Goal: Task Accomplishment & Management: Complete application form

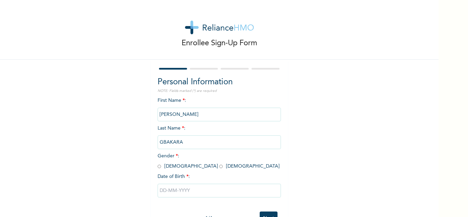
click at [158, 167] on input "radio" at bounding box center [159, 166] width 3 height 7
radio input "true"
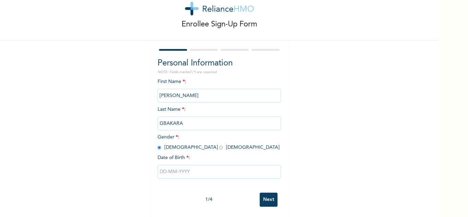
scroll to position [24, 0]
click at [164, 167] on input "text" at bounding box center [219, 172] width 123 height 14
select select "9"
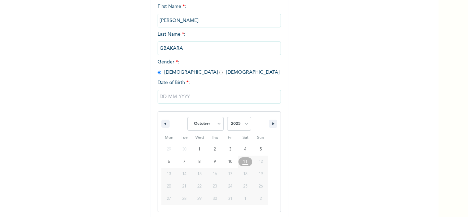
scroll to position [95, 0]
type input "10/01/2025"
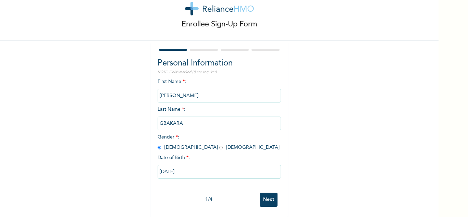
click at [183, 165] on input "10/01/2025" at bounding box center [219, 172] width 123 height 14
select select "9"
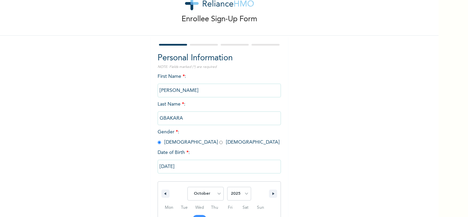
scroll to position [95, 0]
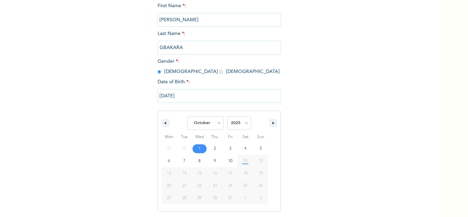
click at [243, 163] on span "11" at bounding box center [245, 161] width 5 height 12
click at [190, 96] on input "10/01/2025" at bounding box center [219, 96] width 123 height 14
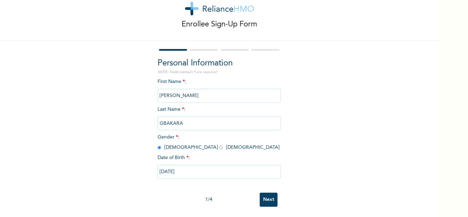
scroll to position [24, 0]
click at [188, 166] on input "10/01/2025" at bounding box center [219, 172] width 123 height 14
select select "9"
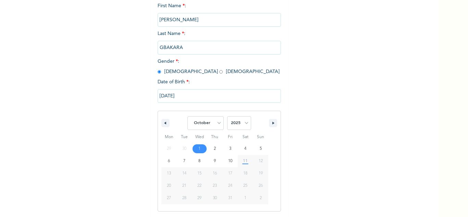
click at [245, 162] on span "11" at bounding box center [245, 161] width 15 height 9
click at [244, 163] on span "11" at bounding box center [245, 161] width 5 height 12
click at [184, 97] on input "10/01/2025" at bounding box center [219, 96] width 123 height 14
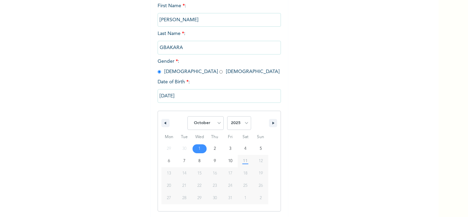
scroll to position [24, 0]
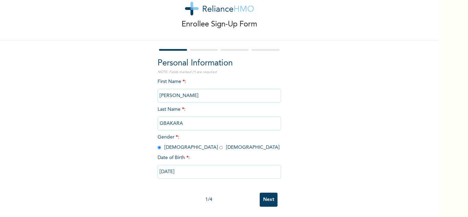
click at [186, 166] on input "10/01/2025" at bounding box center [219, 172] width 123 height 14
select select "9"
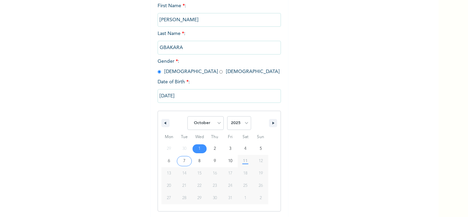
click at [184, 97] on input "10/01/2025" at bounding box center [219, 96] width 123 height 14
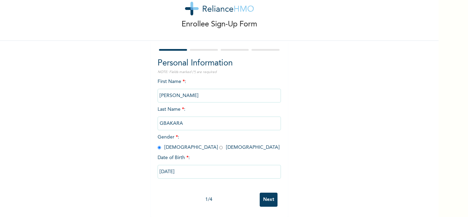
click at [269, 192] on input "Next" at bounding box center [269, 199] width 18 height 14
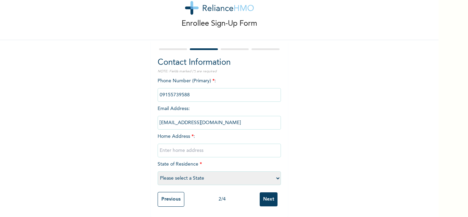
click at [267, 195] on input "Next" at bounding box center [269, 199] width 18 height 14
click at [167, 194] on input "Previous" at bounding box center [171, 199] width 27 height 15
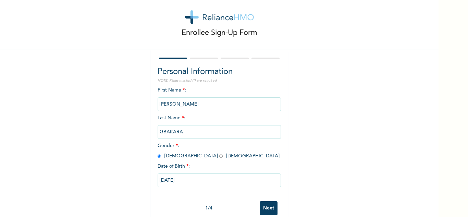
scroll to position [0, 0]
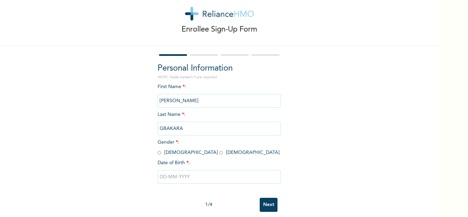
scroll to position [24, 0]
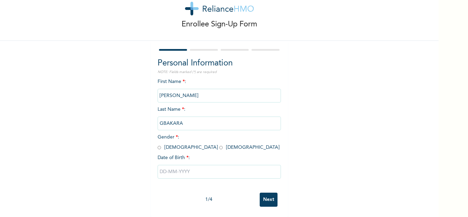
click at [269, 197] on input "Next" at bounding box center [269, 199] width 18 height 14
click at [324, 171] on div "Enrollee Sign-Up Form Personal Information NOTE: Fields marked (*) are required…" at bounding box center [219, 99] width 438 height 236
click at [158, 144] on input "radio" at bounding box center [159, 147] width 3 height 7
radio input "true"
click at [192, 167] on input "text" at bounding box center [219, 172] width 123 height 14
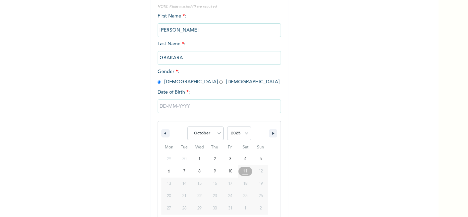
scroll to position [95, 0]
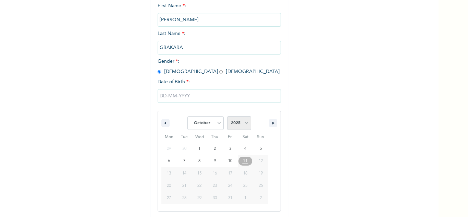
click at [245, 123] on select "2025 2024 2023 2022 2021 2020 2019 2018 2017 2016 2015 2014 2013 2012 2011 2010…" at bounding box center [239, 123] width 24 height 14
click at [163, 123] on icon "button" at bounding box center [164, 123] width 3 height 3
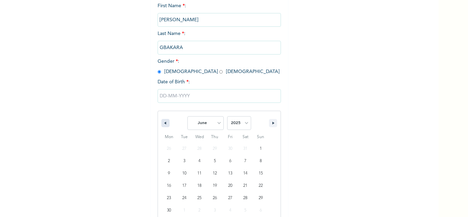
click at [163, 123] on icon "button" at bounding box center [164, 123] width 3 height 3
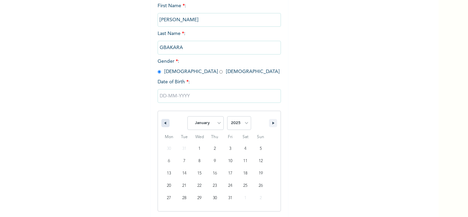
click at [163, 123] on icon "button" at bounding box center [164, 123] width 3 height 3
select select "11"
select select "2024"
click at [163, 123] on icon "button" at bounding box center [164, 123] width 3 height 3
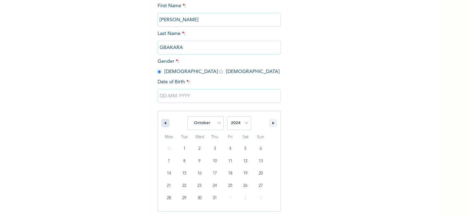
click at [163, 123] on icon "button" at bounding box center [164, 123] width 3 height 3
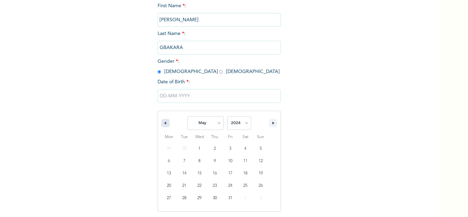
click at [163, 123] on icon "button" at bounding box center [164, 123] width 3 height 3
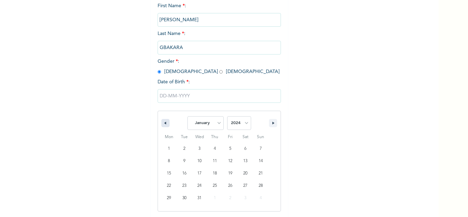
select select "11"
select select "2023"
click at [163, 123] on icon "button" at bounding box center [164, 123] width 3 height 3
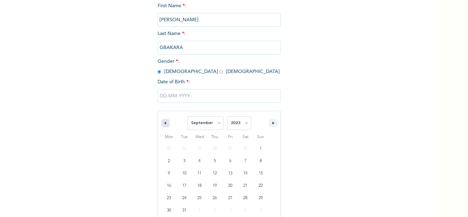
click at [163, 123] on icon "button" at bounding box center [164, 123] width 3 height 3
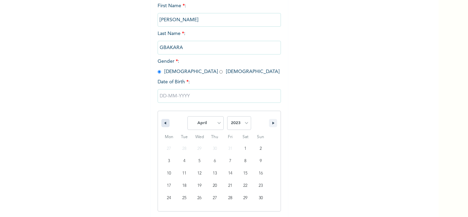
click at [163, 123] on icon "button" at bounding box center [164, 123] width 3 height 3
select select "11"
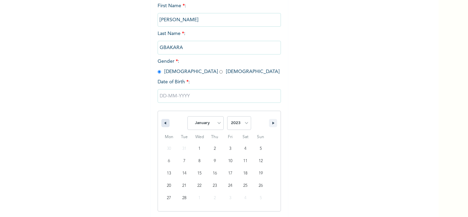
select select "2022"
click at [163, 123] on icon "button" at bounding box center [164, 123] width 3 height 3
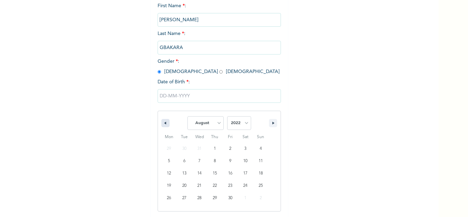
click at [163, 123] on icon "button" at bounding box center [164, 123] width 3 height 3
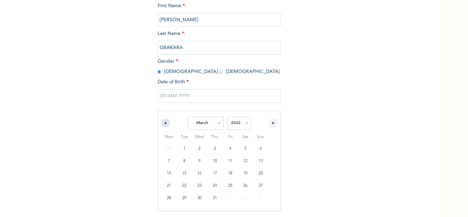
click at [163, 123] on icon "button" at bounding box center [164, 123] width 3 height 3
select select "11"
select select "2021"
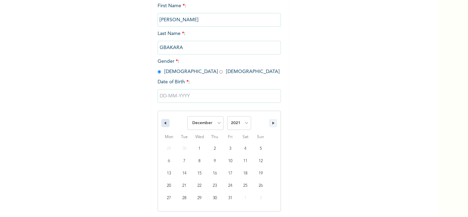
click at [163, 123] on icon "button" at bounding box center [164, 123] width 3 height 3
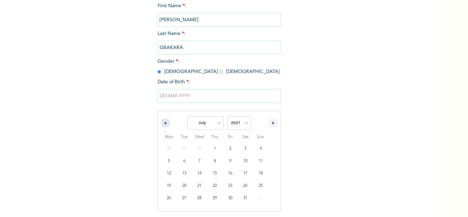
click at [163, 123] on icon "button" at bounding box center [164, 123] width 3 height 3
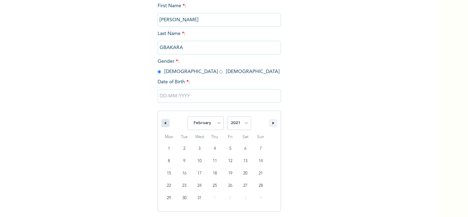
click at [163, 123] on icon "button" at bounding box center [164, 123] width 3 height 3
select select "11"
select select "2020"
click at [163, 123] on icon "button" at bounding box center [164, 123] width 3 height 3
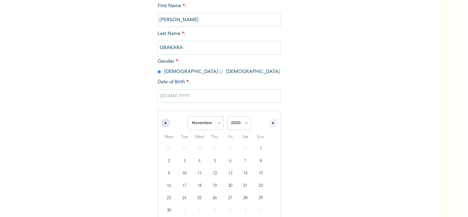
click at [163, 123] on icon "button" at bounding box center [164, 123] width 3 height 3
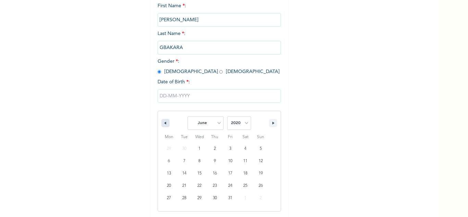
click at [163, 123] on icon "button" at bounding box center [164, 123] width 3 height 3
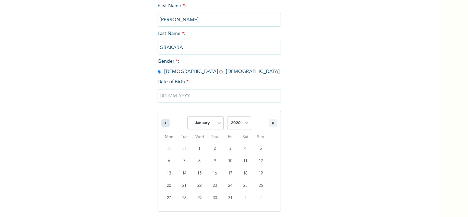
click at [163, 123] on icon "button" at bounding box center [164, 123] width 3 height 3
select select "11"
select select "2019"
click at [163, 123] on icon "button" at bounding box center [164, 123] width 3 height 3
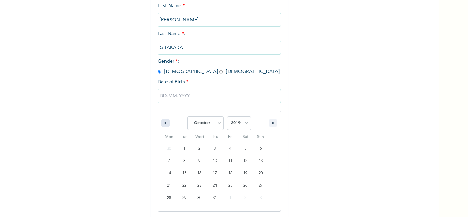
click at [163, 123] on icon "button" at bounding box center [164, 123] width 3 height 3
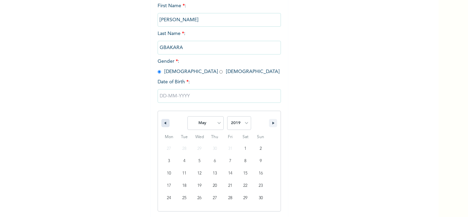
click at [163, 123] on icon "button" at bounding box center [164, 123] width 3 height 3
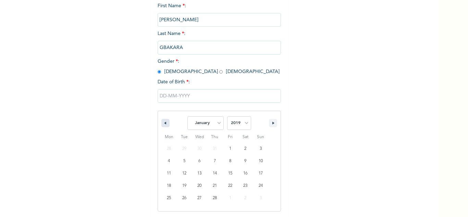
select select "11"
select select "2018"
click at [163, 123] on icon "button" at bounding box center [164, 123] width 3 height 3
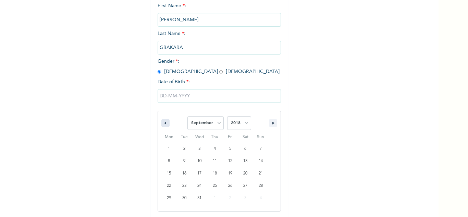
click at [163, 123] on icon "button" at bounding box center [164, 123] width 3 height 3
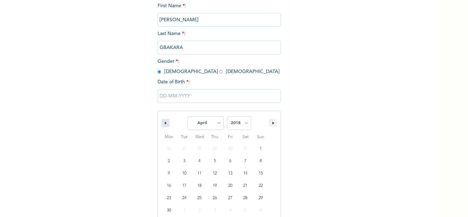
click at [163, 123] on icon "button" at bounding box center [164, 123] width 3 height 3
select select "11"
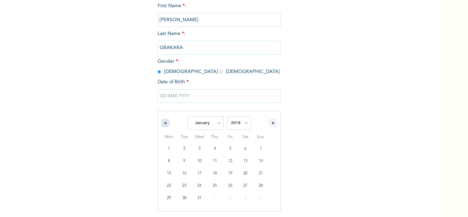
select select "2017"
click at [163, 123] on icon "button" at bounding box center [164, 123] width 3 height 3
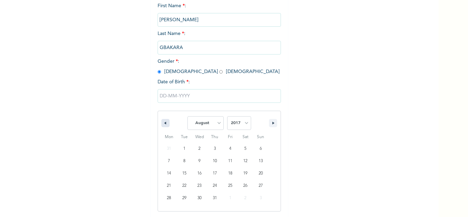
click at [163, 123] on icon "button" at bounding box center [164, 123] width 3 height 3
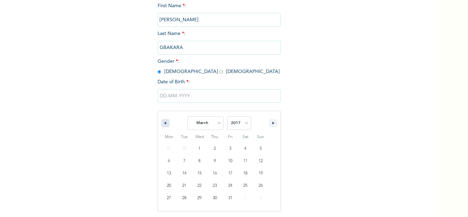
click at [163, 123] on icon "button" at bounding box center [164, 123] width 3 height 3
select select "11"
select select "2016"
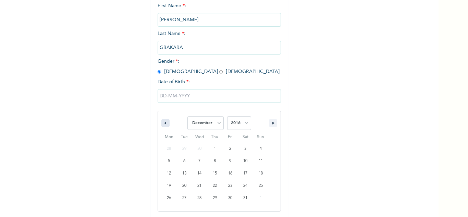
click at [163, 123] on icon "button" at bounding box center [164, 123] width 3 height 3
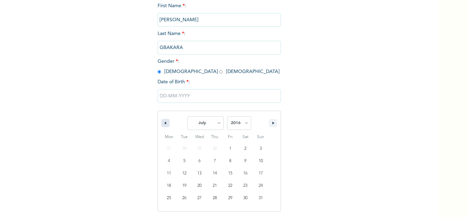
click at [163, 123] on icon "button" at bounding box center [164, 123] width 3 height 3
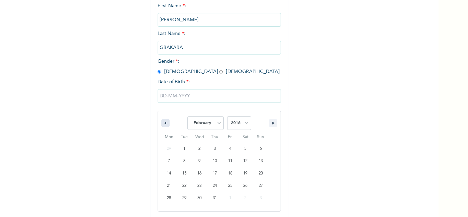
click at [163, 123] on icon "button" at bounding box center [164, 123] width 3 height 3
select select "11"
select select "2015"
click at [163, 123] on icon "button" at bounding box center [164, 123] width 3 height 3
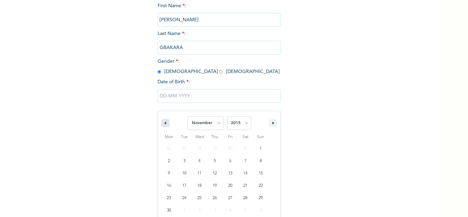
click at [163, 123] on icon "button" at bounding box center [164, 123] width 3 height 3
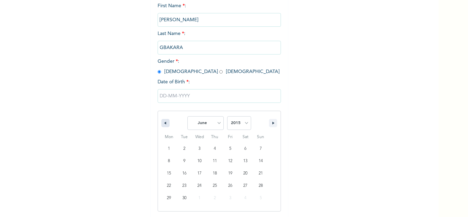
click at [163, 123] on icon "button" at bounding box center [164, 123] width 3 height 3
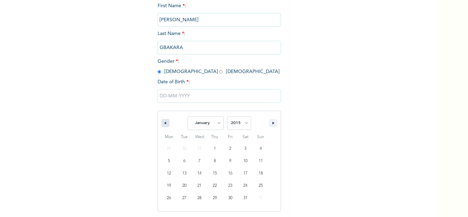
click at [163, 123] on icon "button" at bounding box center [164, 123] width 3 height 3
select select "11"
select select "2014"
click at [163, 123] on icon "button" at bounding box center [164, 123] width 3 height 3
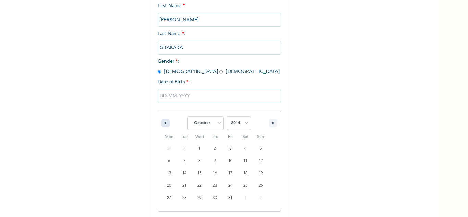
click at [163, 123] on icon "button" at bounding box center [164, 123] width 3 height 3
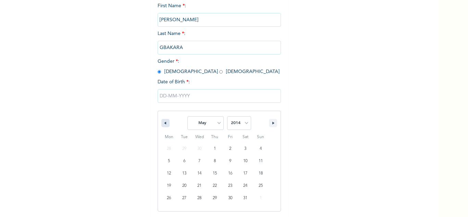
click at [163, 123] on icon "button" at bounding box center [164, 123] width 3 height 3
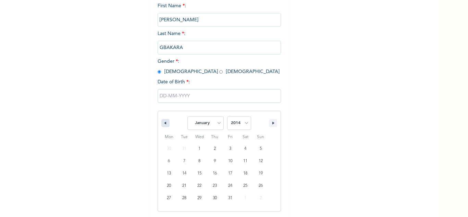
select select "11"
select select "2013"
click at [163, 123] on icon "button" at bounding box center [164, 123] width 3 height 3
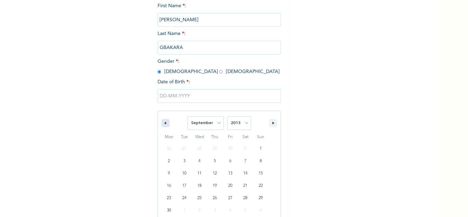
click at [163, 123] on icon "button" at bounding box center [164, 123] width 3 height 3
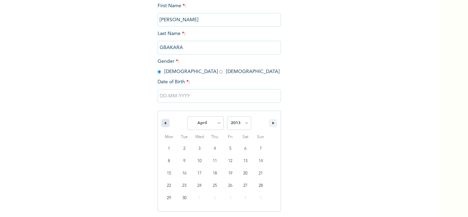
click at [163, 123] on icon "button" at bounding box center [164, 123] width 3 height 3
select select "11"
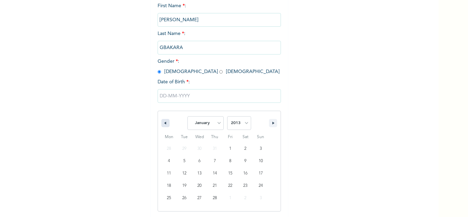
select select "2012"
click at [163, 123] on icon "button" at bounding box center [164, 123] width 3 height 3
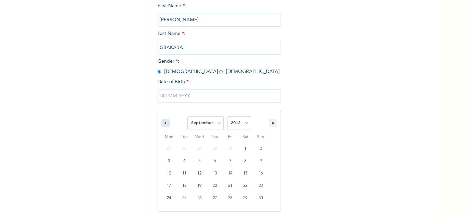
select select "7"
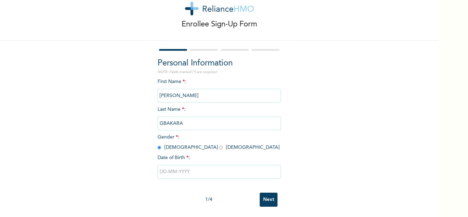
click at [235, 166] on input "text" at bounding box center [219, 172] width 123 height 14
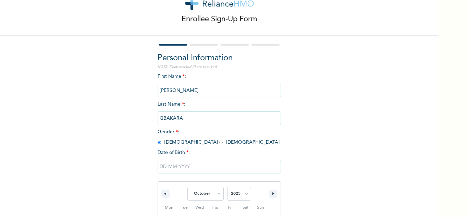
scroll to position [95, 0]
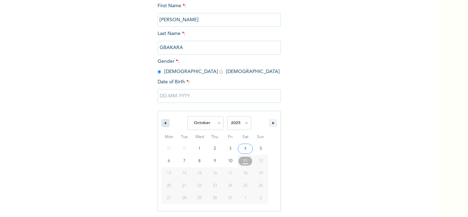
click at [163, 124] on icon "button" at bounding box center [164, 123] width 3 height 3
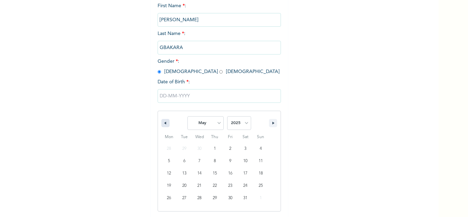
click at [163, 124] on icon "button" at bounding box center [164, 123] width 3 height 3
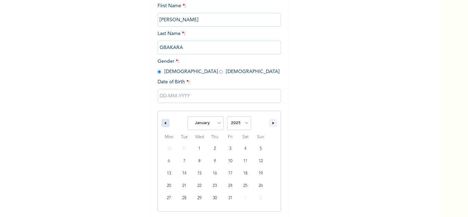
select select "11"
select select "2024"
click at [163, 124] on icon "button" at bounding box center [164, 123] width 3 height 3
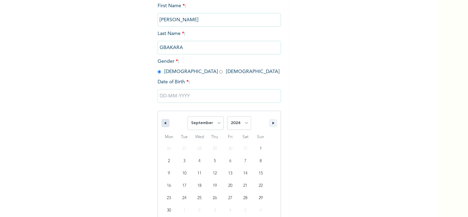
click at [163, 124] on icon "button" at bounding box center [164, 123] width 3 height 3
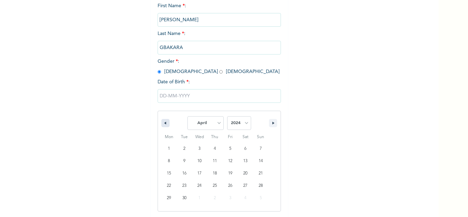
click at [163, 124] on icon "button" at bounding box center [164, 123] width 3 height 3
select select "11"
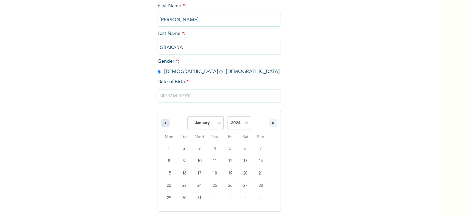
select select "2023"
click at [163, 124] on icon "button" at bounding box center [164, 123] width 3 height 3
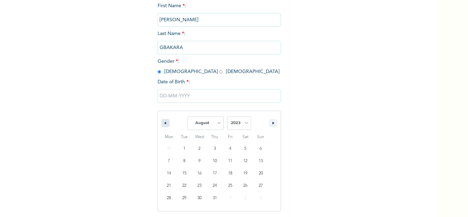
click at [163, 124] on icon "button" at bounding box center [164, 123] width 3 height 3
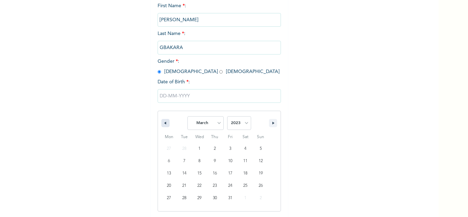
click at [163, 124] on icon "button" at bounding box center [164, 123] width 3 height 3
select select "11"
select select "2022"
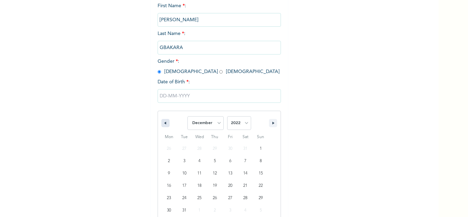
click at [163, 124] on icon "button" at bounding box center [164, 123] width 3 height 3
select select "10"
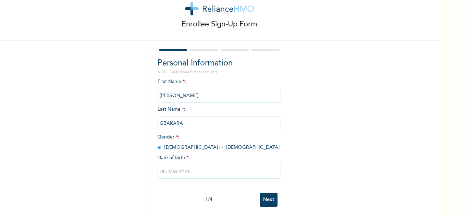
click at [362, 91] on div "Enrollee Sign-Up Form Personal Information NOTE: Fields marked (*) are required…" at bounding box center [219, 99] width 438 height 236
